Goal: Transaction & Acquisition: Purchase product/service

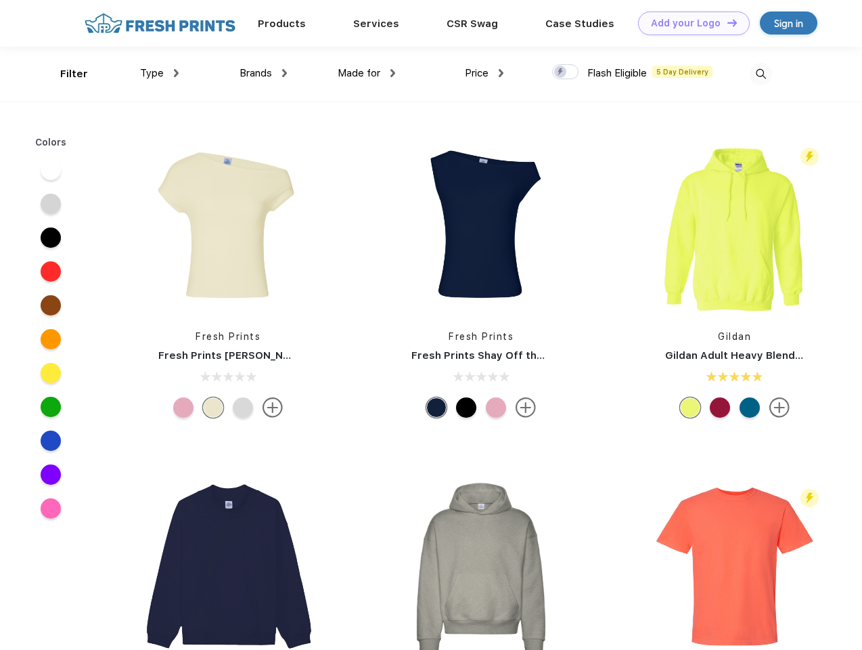
click at [689, 23] on link "Add your Logo Design Tool" at bounding box center [694, 24] width 112 height 24
click at [65, 74] on div "Filter" at bounding box center [74, 74] width 28 height 16
click at [160, 73] on span "Type" at bounding box center [152, 73] width 24 height 12
click at [263, 73] on span "Brands" at bounding box center [256, 73] width 32 height 12
click at [367, 73] on span "Made for" at bounding box center [359, 73] width 43 height 12
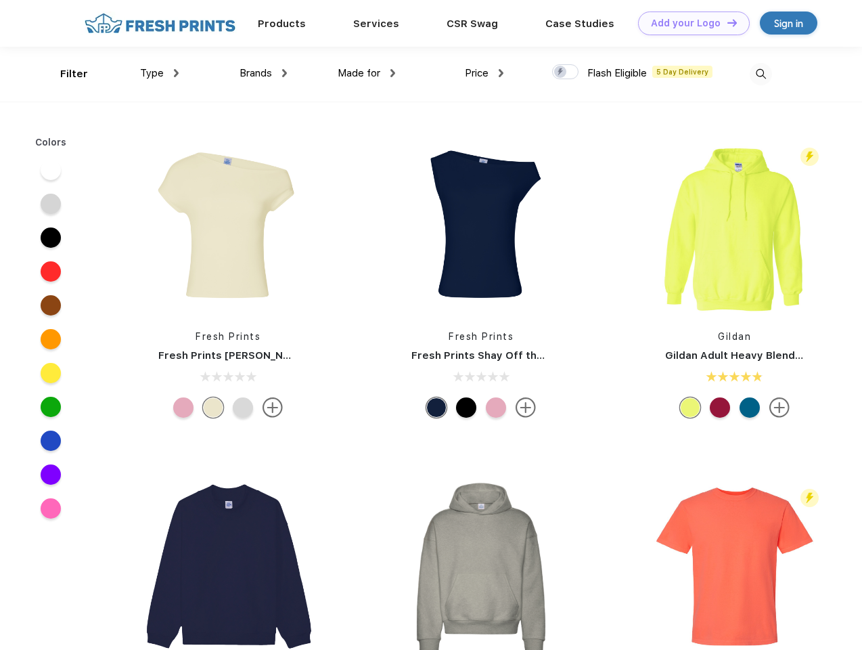
click at [484, 73] on span "Price" at bounding box center [477, 73] width 24 height 12
click at [566, 72] on div at bounding box center [565, 71] width 26 height 15
click at [561, 72] on input "checkbox" at bounding box center [556, 68] width 9 height 9
checkbox input "true"
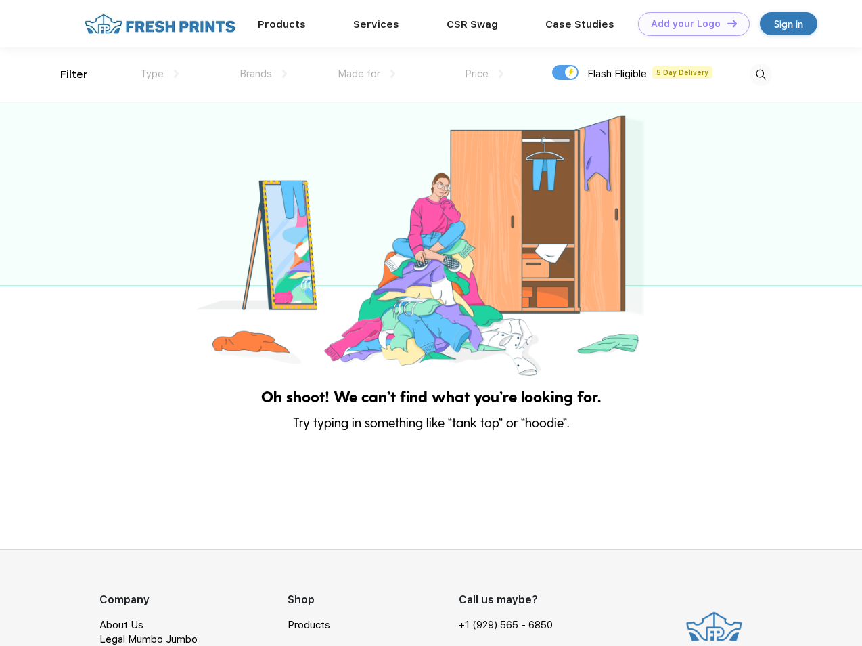
click at [761, 74] on img at bounding box center [761, 75] width 22 height 22
click at [51, 170] on div at bounding box center [431, 241] width 862 height 276
click at [51, 204] on div at bounding box center [431, 241] width 862 height 276
